Goal: Task Accomplishment & Management: Complete application form

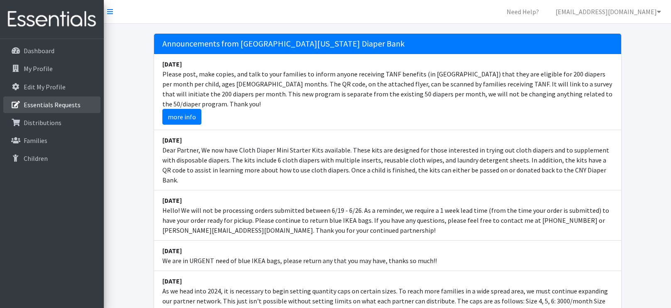
click at [24, 109] on link "Essentials Requests" at bounding box center [51, 104] width 97 height 17
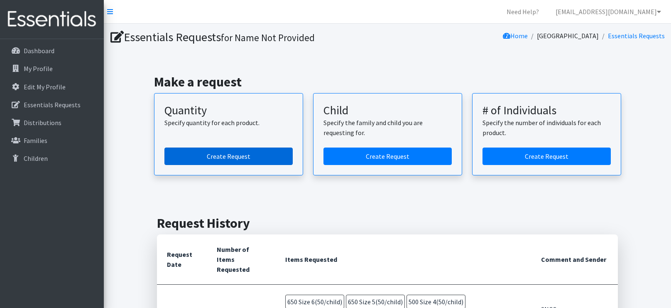
click at [188, 152] on link "Create Request" at bounding box center [228, 155] width 128 height 17
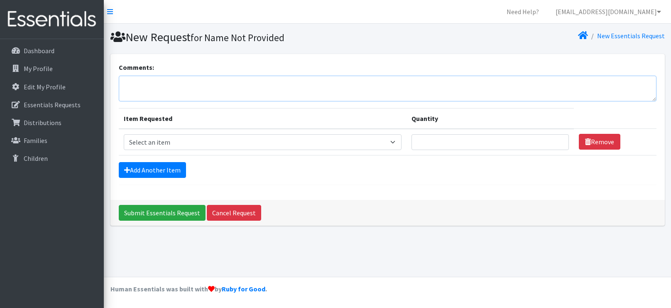
click at [198, 97] on textarea "Comments:" at bounding box center [388, 89] width 538 height 26
type textarea "SNCC [DATE] [PERSON_NAME] 10am"
click at [150, 167] on link "Add Another Item" at bounding box center [152, 170] width 67 height 16
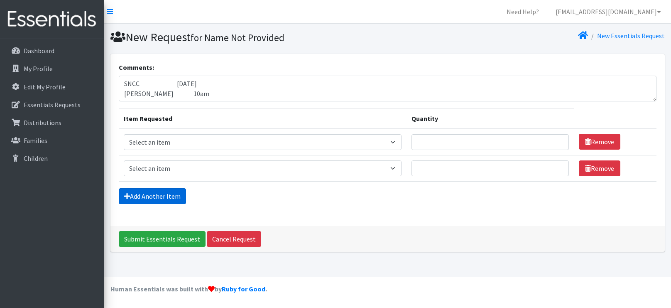
click at [147, 194] on link "Add Another Item" at bounding box center [152, 196] width 67 height 16
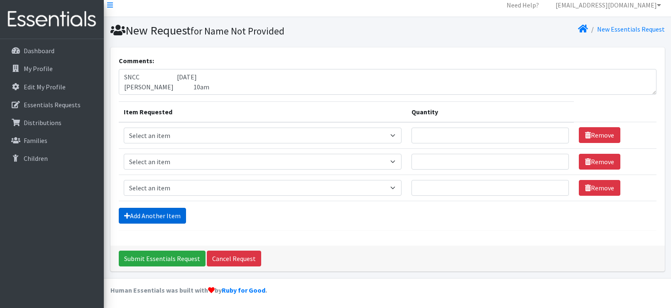
click at [147, 217] on link "Add Another Item" at bounding box center [152, 216] width 67 height 16
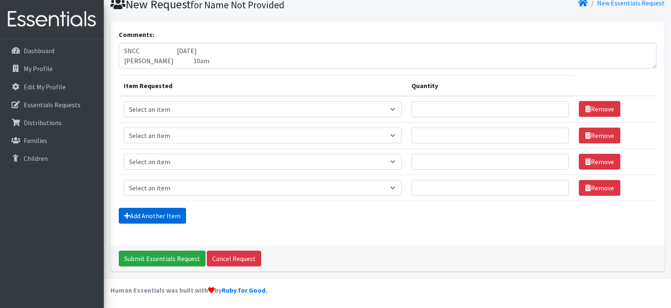
click at [147, 217] on link "Add Another Item" at bounding box center [152, 216] width 67 height 16
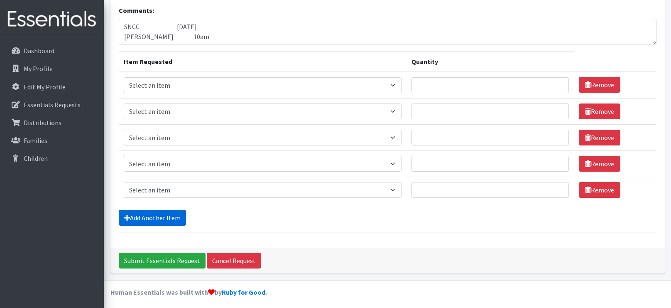
scroll to position [59, 0]
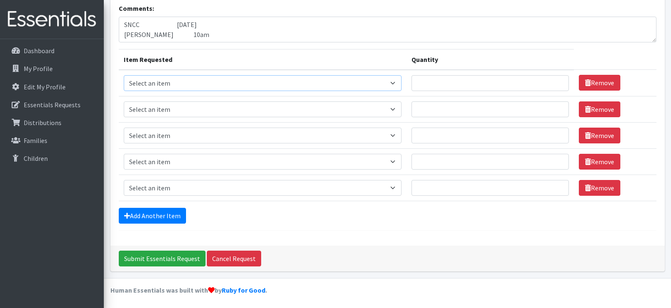
click at [230, 78] on select "Select an item 2T3T(30/child) 3T4T(30/child) 4T5T(30/child) Cloth Diaper Kit (s…" at bounding box center [263, 83] width 278 height 16
select select "966"
click at [124, 75] on select "Select an item 2T3T(30/child) 3T4T(30/child) 4T5T(30/child) Cloth Diaper Kit (s…" at bounding box center [263, 83] width 278 height 16
click at [315, 114] on select "Select an item 2T3T(30/child) 3T4T(30/child) 4T5T(30/child) Cloth Diaper Kit (s…" at bounding box center [263, 109] width 278 height 16
select select "964"
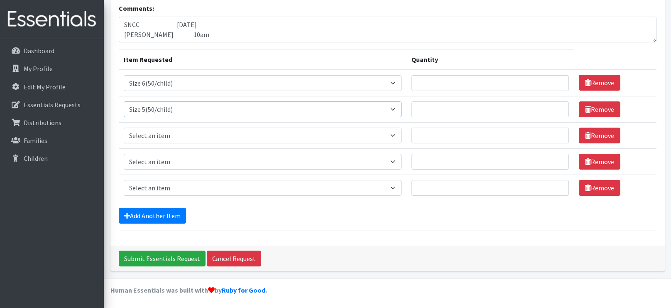
click at [124, 101] on select "Select an item 2T3T(30/child) 3T4T(30/child) 4T5T(30/child) Cloth Diaper Kit (s…" at bounding box center [263, 109] width 278 height 16
click at [237, 139] on select "Select an item 2T3T(30/child) 3T4T(30/child) 4T5T(30/child) Cloth Diaper Kit (s…" at bounding box center [263, 135] width 278 height 16
select select "963"
click at [124, 127] on select "Select an item 2T3T(30/child) 3T4T(30/child) 4T5T(30/child) Cloth Diaper Kit (s…" at bounding box center [263, 135] width 278 height 16
click at [206, 164] on select "Select an item 2T3T(30/child) 3T4T(30/child) 4T5T(30/child) Cloth Diaper Kit (s…" at bounding box center [263, 162] width 278 height 16
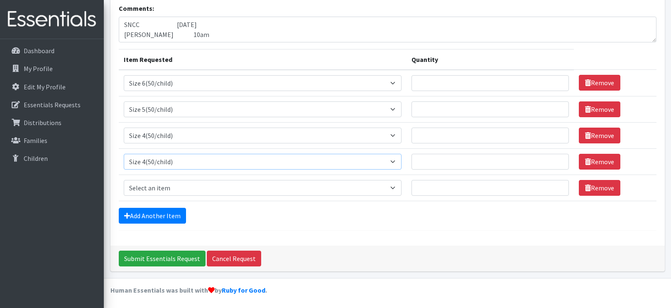
click at [124, 154] on select "Select an item 2T3T(30/child) 3T4T(30/child) 4T5T(30/child) Cloth Diaper Kit (s…" at bounding box center [263, 162] width 278 height 16
click at [189, 159] on select "Select an item 2T3T(30/child) 3T4T(30/child) 4T5T(30/child) Cloth Diaper Kit (s…" at bounding box center [263, 162] width 278 height 16
select select "954"
click at [124, 154] on select "Select an item 2T3T(30/child) 3T4T(30/child) 4T5T(30/child) Cloth Diaper Kit (s…" at bounding box center [263, 162] width 278 height 16
click at [139, 191] on select "Select an item 2T3T(30/child) 3T4T(30/child) 4T5T(30/child) Cloth Diaper Kit (s…" at bounding box center [263, 188] width 278 height 16
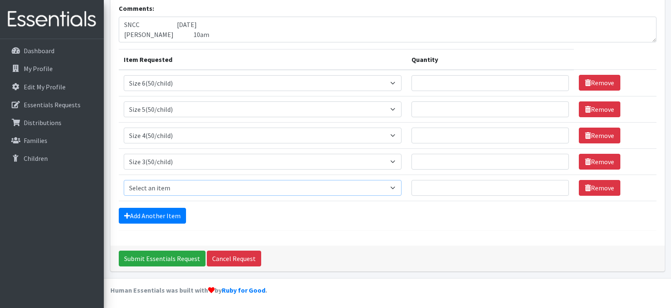
select select "961"
click at [124, 180] on select "Select an item 2T3T(30/child) 3T4T(30/child) 4T5T(30/child) Cloth Diaper Kit (s…" at bounding box center [263, 188] width 278 height 16
click at [452, 79] on input "Quantity" at bounding box center [489, 83] width 157 height 16
type input "750"
click at [427, 110] on input "Quantity" at bounding box center [489, 109] width 157 height 16
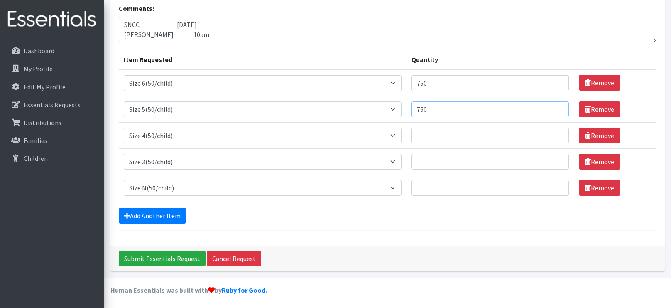
type input "750"
click at [411, 135] on input "Quantity" at bounding box center [489, 135] width 157 height 16
type input "500"
click at [416, 160] on input "Quantity" at bounding box center [489, 162] width 157 height 16
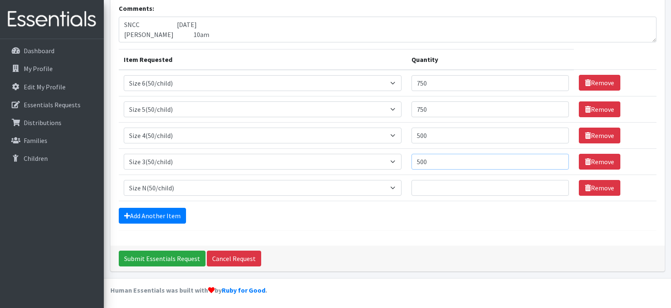
type input "500"
click at [412, 187] on input "Quantity" at bounding box center [489, 188] width 157 height 16
type input "200"
click at [179, 253] on input "Submit Essentials Request" at bounding box center [162, 258] width 87 height 16
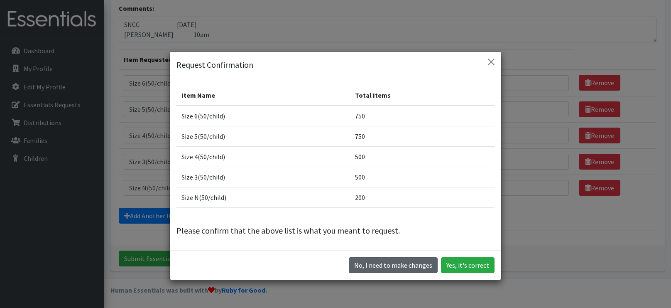
click at [416, 258] on button "No, I need to make changes" at bounding box center [393, 265] width 89 height 16
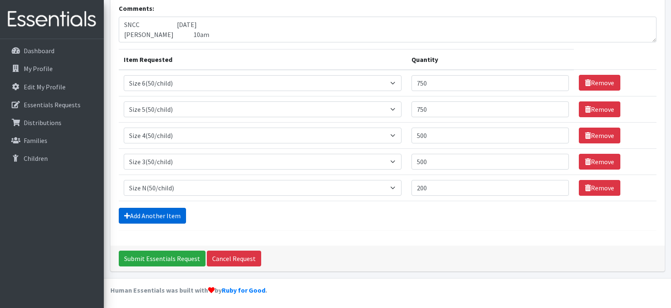
click at [131, 210] on link "Add Another Item" at bounding box center [152, 216] width 67 height 16
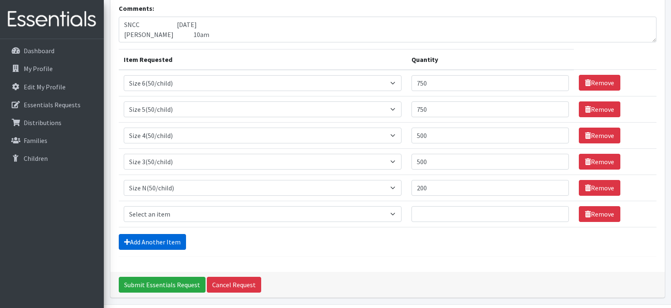
scroll to position [85, 0]
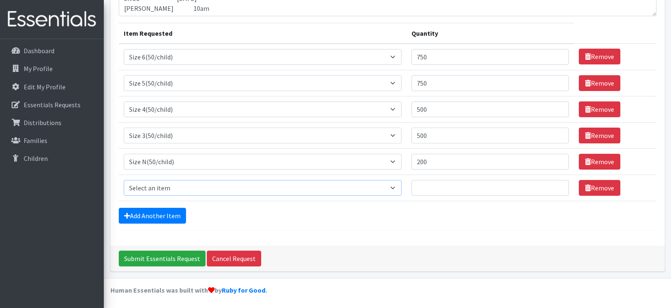
click at [149, 189] on select "Select an item 2T3T(30/child) 3T4T(30/child) 4T5T(30/child) Cloth Diaper Kit (s…" at bounding box center [263, 188] width 278 height 16
click at [602, 189] on link "Remove" at bounding box center [600, 188] width 42 height 16
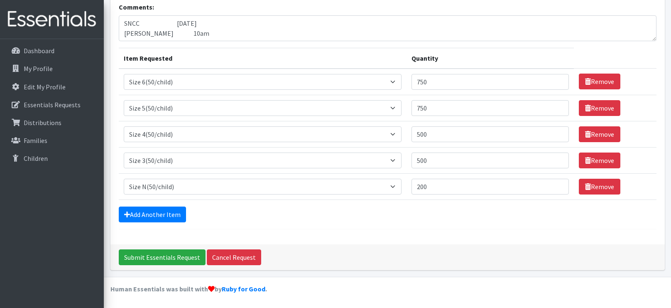
scroll to position [59, 0]
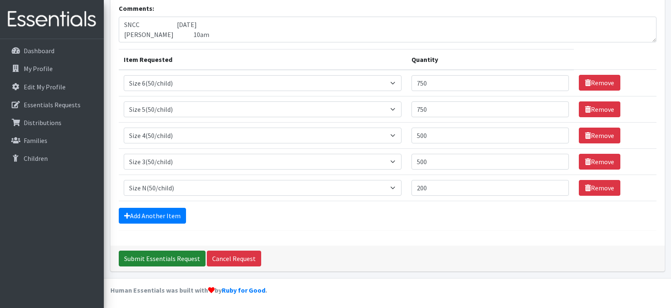
click at [162, 255] on input "Submit Essentials Request" at bounding box center [162, 258] width 87 height 16
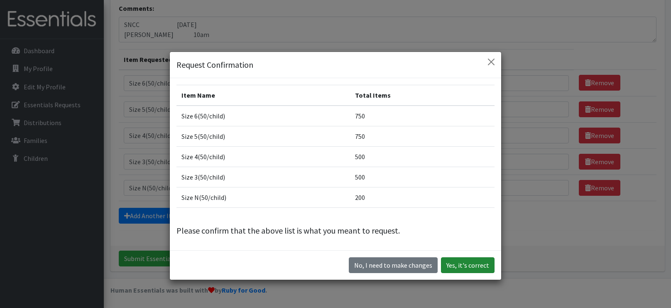
click at [463, 269] on button "Yes, it's correct" at bounding box center [468, 265] width 54 height 16
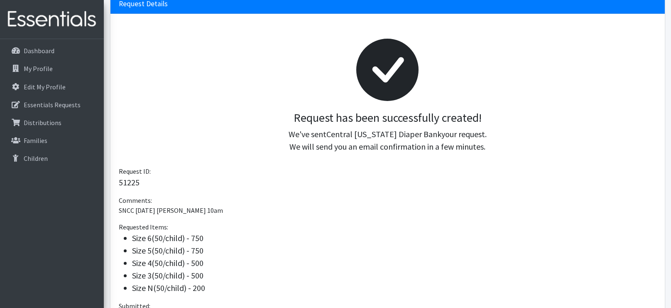
scroll to position [88, 0]
